Goal: Information Seeking & Learning: Learn about a topic

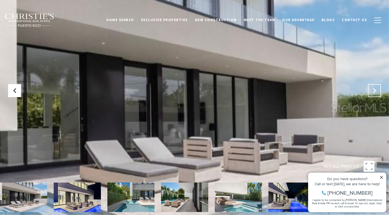
click at [378, 94] on button at bounding box center [374, 90] width 13 height 13
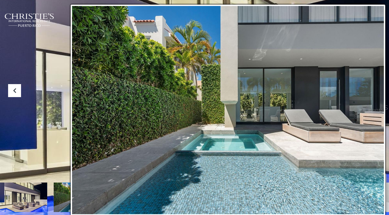
click at [81, 197] on img at bounding box center [77, 196] width 47 height 29
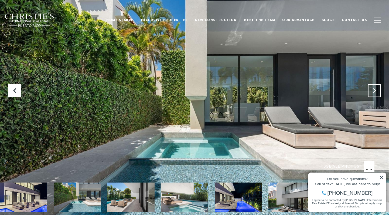
click at [375, 90] on icon "Next Slide" at bounding box center [374, 90] width 5 height 5
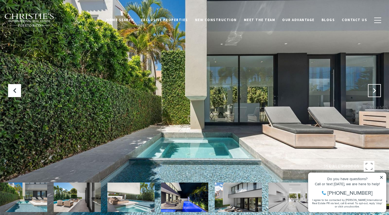
click at [375, 90] on icon "Next Slide" at bounding box center [374, 90] width 5 height 5
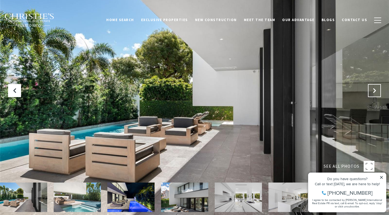
click at [375, 90] on icon "Next Slide" at bounding box center [374, 90] width 5 height 5
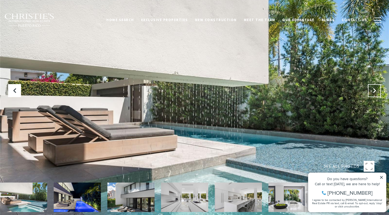
click at [375, 90] on icon "Next Slide" at bounding box center [374, 90] width 5 height 5
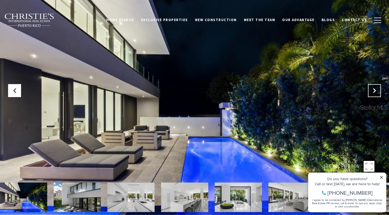
click at [375, 90] on icon "Next Slide" at bounding box center [374, 90] width 5 height 5
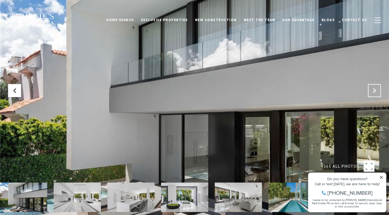
click at [375, 90] on icon "Next Slide" at bounding box center [374, 90] width 5 height 5
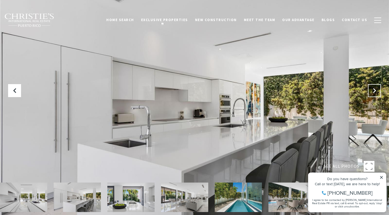
click at [376, 91] on icon "Next Slide" at bounding box center [374, 90] width 5 height 5
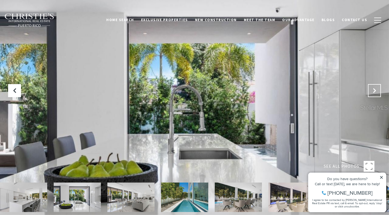
click at [376, 91] on icon "Next Slide" at bounding box center [374, 90] width 5 height 5
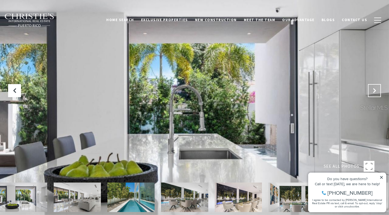
click at [376, 91] on icon "Next Slide" at bounding box center [374, 90] width 5 height 5
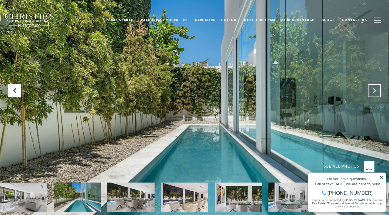
click at [376, 90] on icon "Next Slide" at bounding box center [374, 90] width 5 height 5
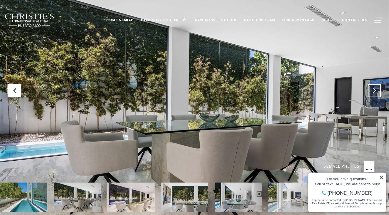
click at [376, 92] on icon "Next Slide" at bounding box center [374, 90] width 5 height 5
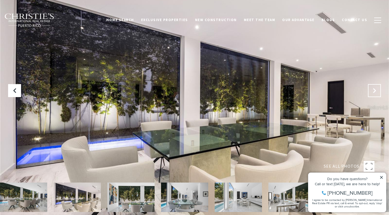
click at [376, 92] on icon "Next Slide" at bounding box center [374, 90] width 5 height 5
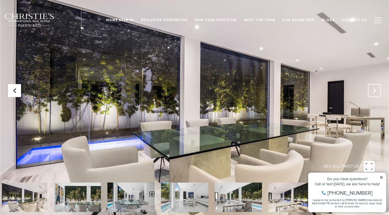
click at [376, 92] on icon "Next Slide" at bounding box center [374, 90] width 5 height 5
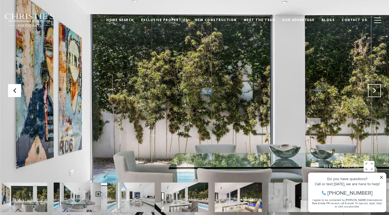
click at [376, 92] on icon "Next Slide" at bounding box center [374, 90] width 5 height 5
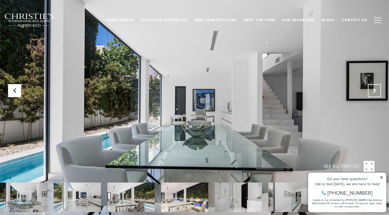
click at [375, 91] on icon "Next Slide" at bounding box center [374, 90] width 5 height 5
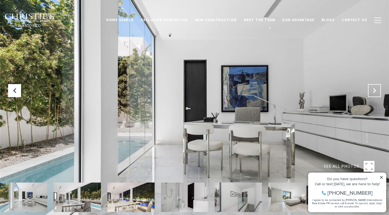
click at [375, 91] on icon "Next Slide" at bounding box center [374, 90] width 5 height 5
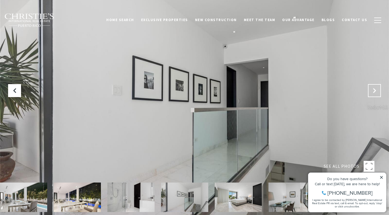
click at [375, 91] on icon "Next Slide" at bounding box center [374, 90] width 5 height 5
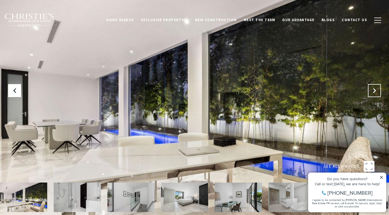
click at [375, 91] on icon "Next Slide" at bounding box center [374, 90] width 5 height 5
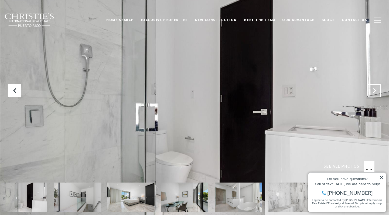
click at [375, 91] on icon "Next Slide" at bounding box center [374, 90] width 5 height 5
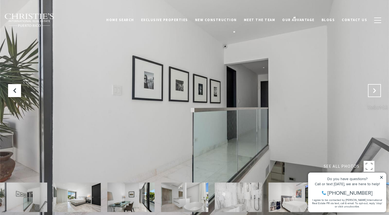
click at [373, 90] on icon "Next Slide" at bounding box center [374, 90] width 5 height 5
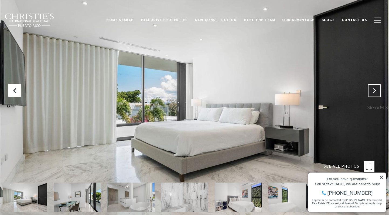
click at [373, 90] on icon "Next Slide" at bounding box center [374, 90] width 5 height 5
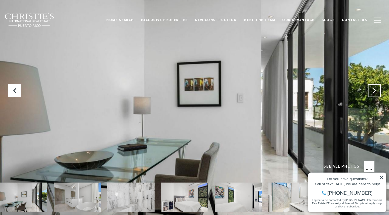
click at [375, 89] on icon "Next Slide" at bounding box center [374, 90] width 5 height 5
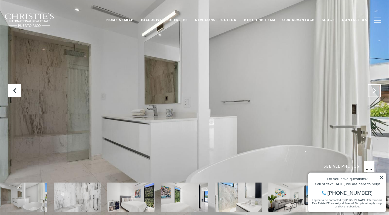
click at [375, 89] on icon "Next Slide" at bounding box center [374, 90] width 5 height 5
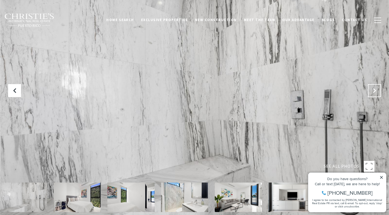
click at [375, 89] on icon "Next Slide" at bounding box center [374, 90] width 5 height 5
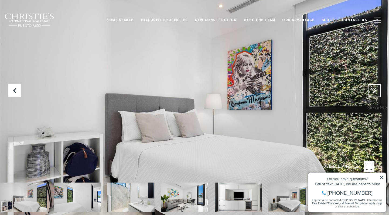
click at [375, 89] on icon "Next Slide" at bounding box center [374, 90] width 5 height 5
